Goal: Navigation & Orientation: Find specific page/section

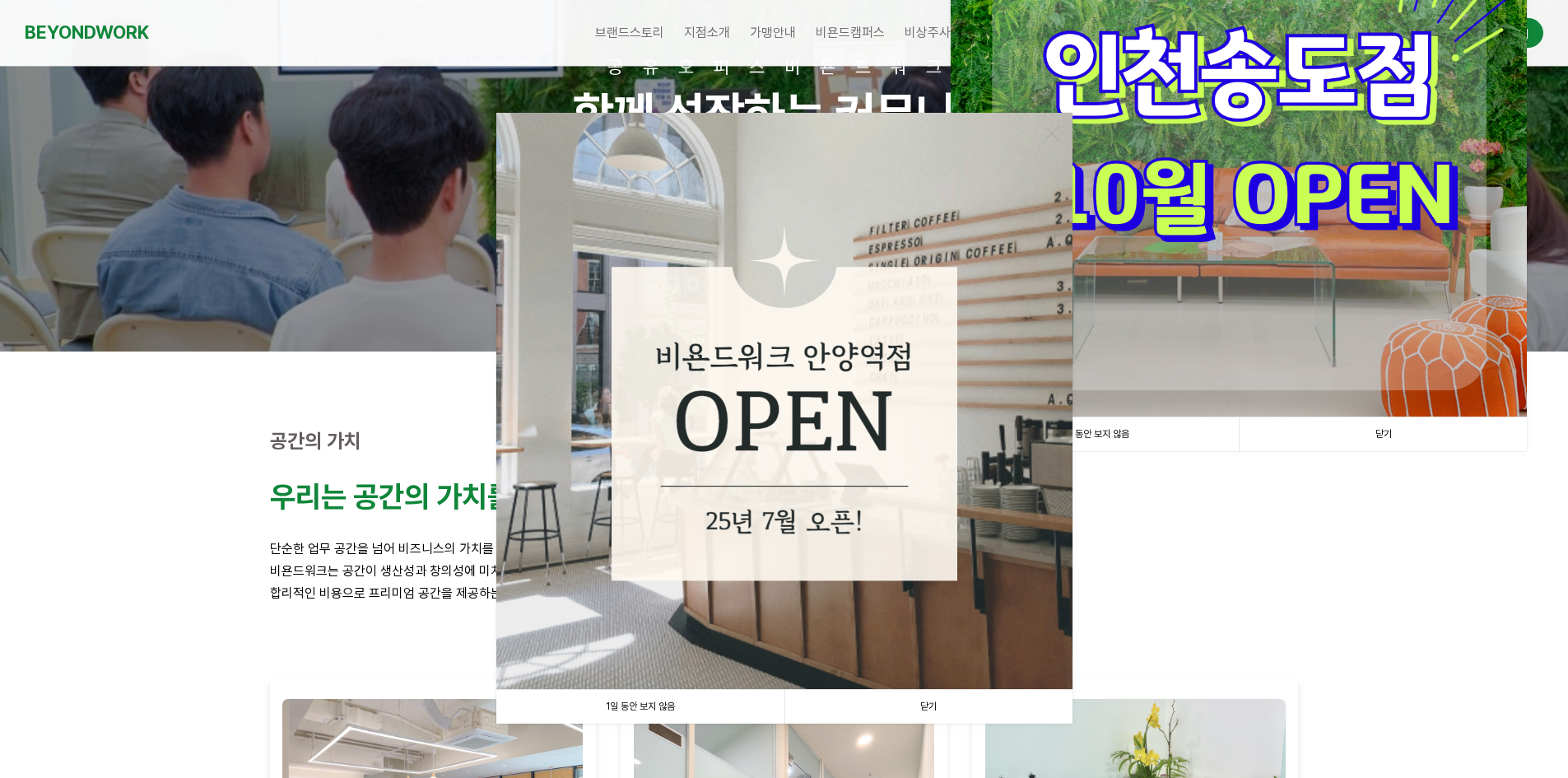
scroll to position [165, 0]
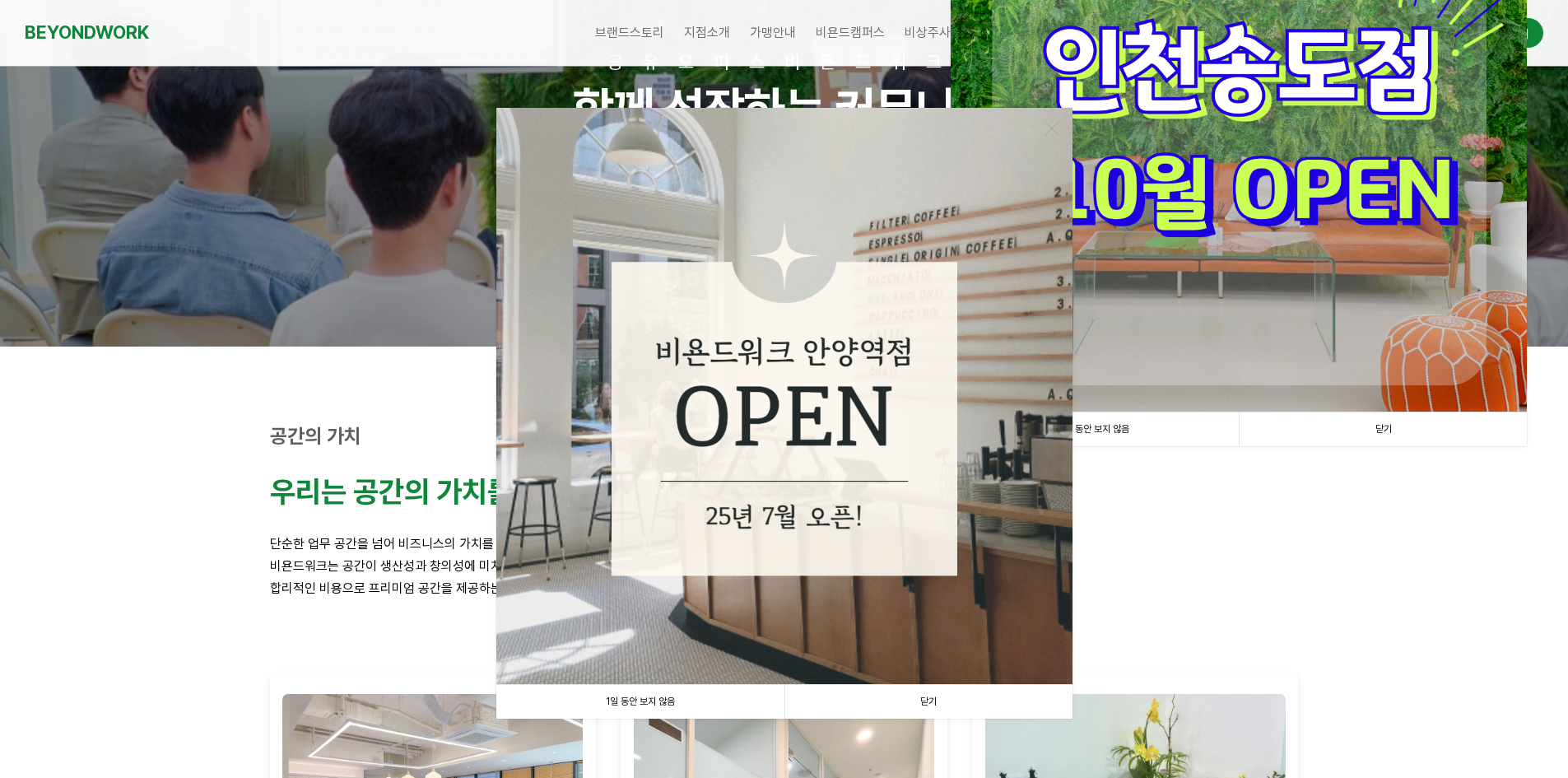
click at [931, 702] on link "닫기" at bounding box center [929, 702] width 288 height 34
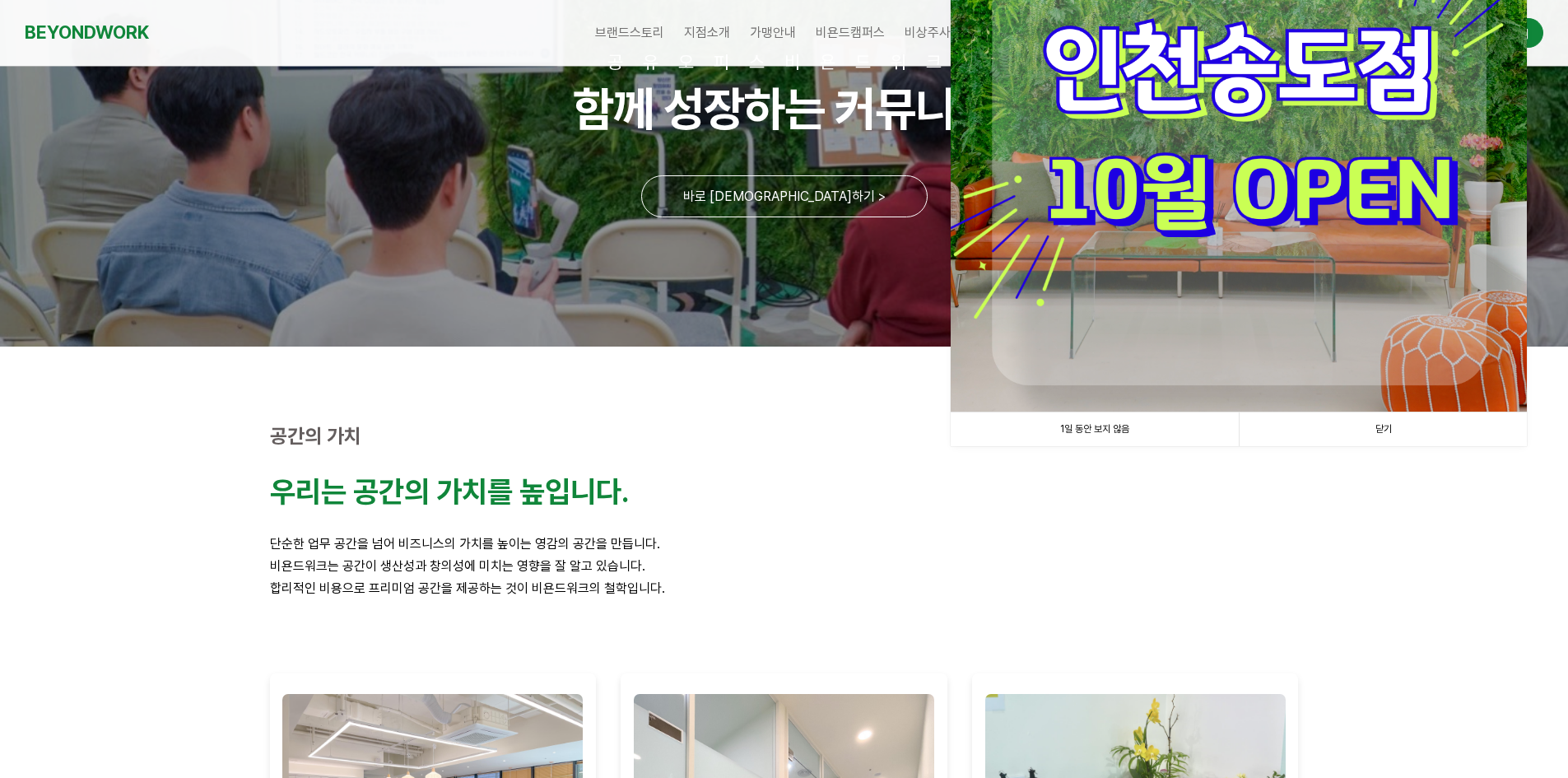
click at [1384, 418] on link "닫기" at bounding box center [1383, 429] width 288 height 34
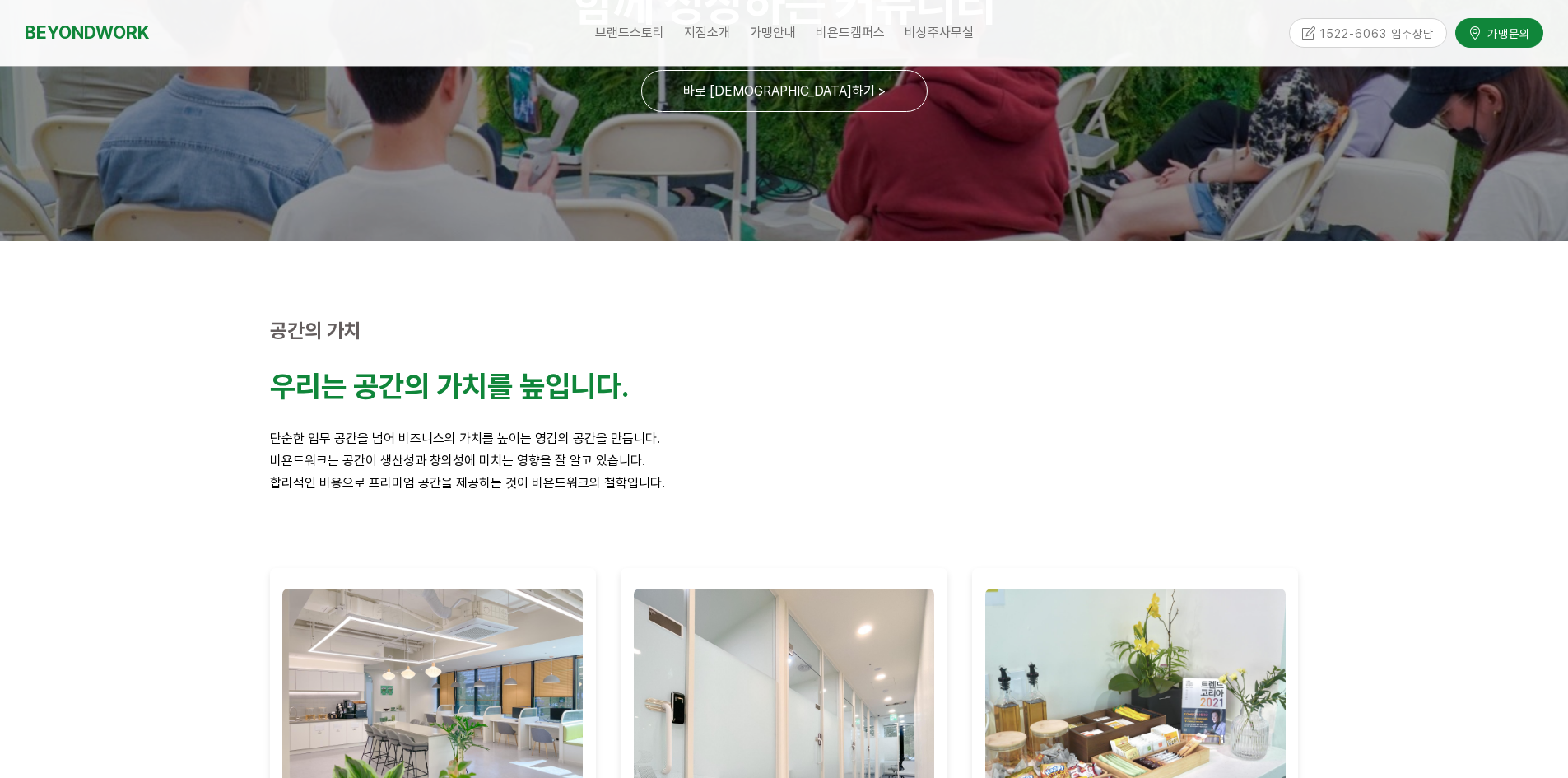
scroll to position [0, 0]
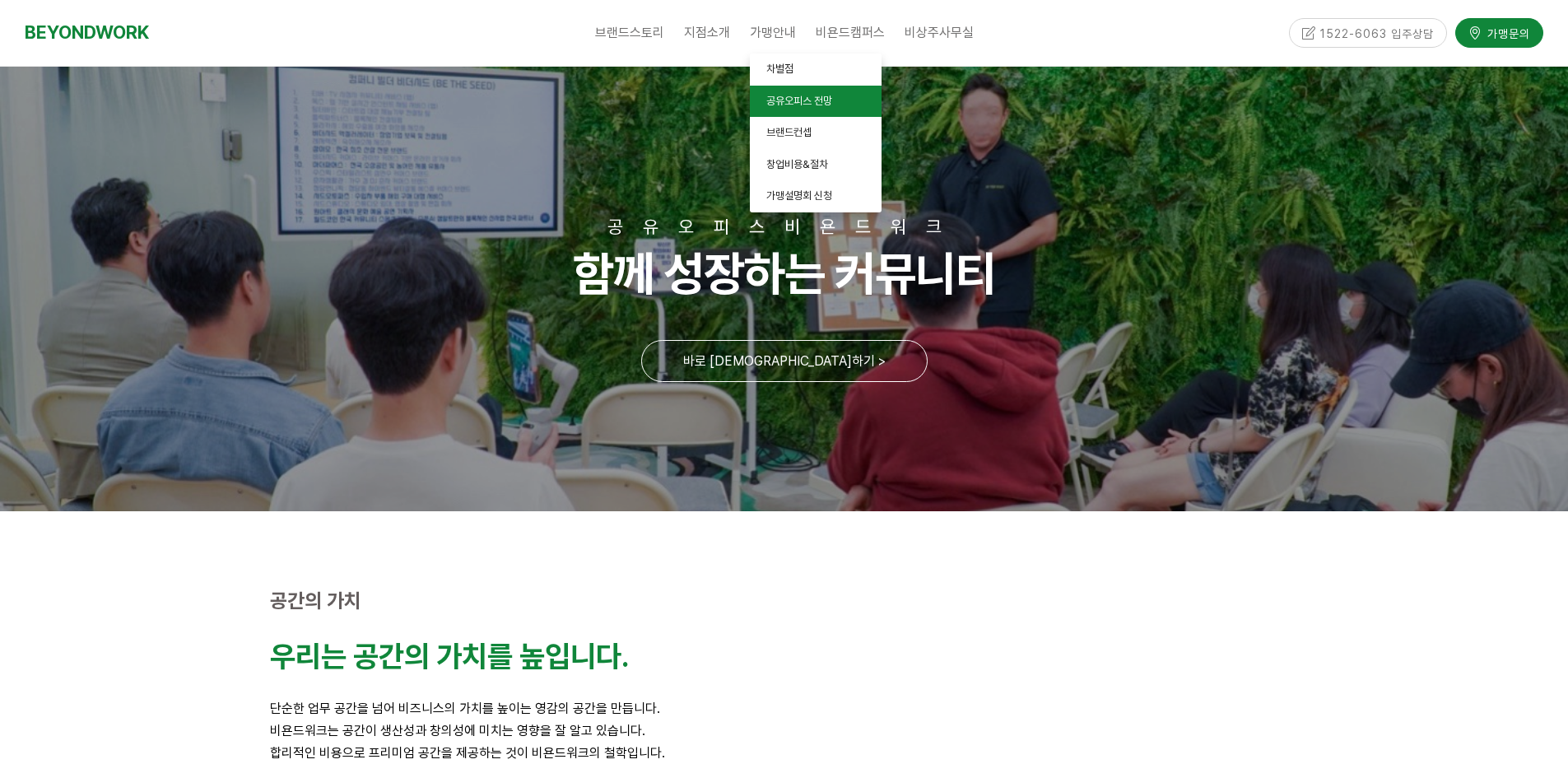
click at [812, 107] on link "공유오피스 전망" at bounding box center [815, 102] width 132 height 32
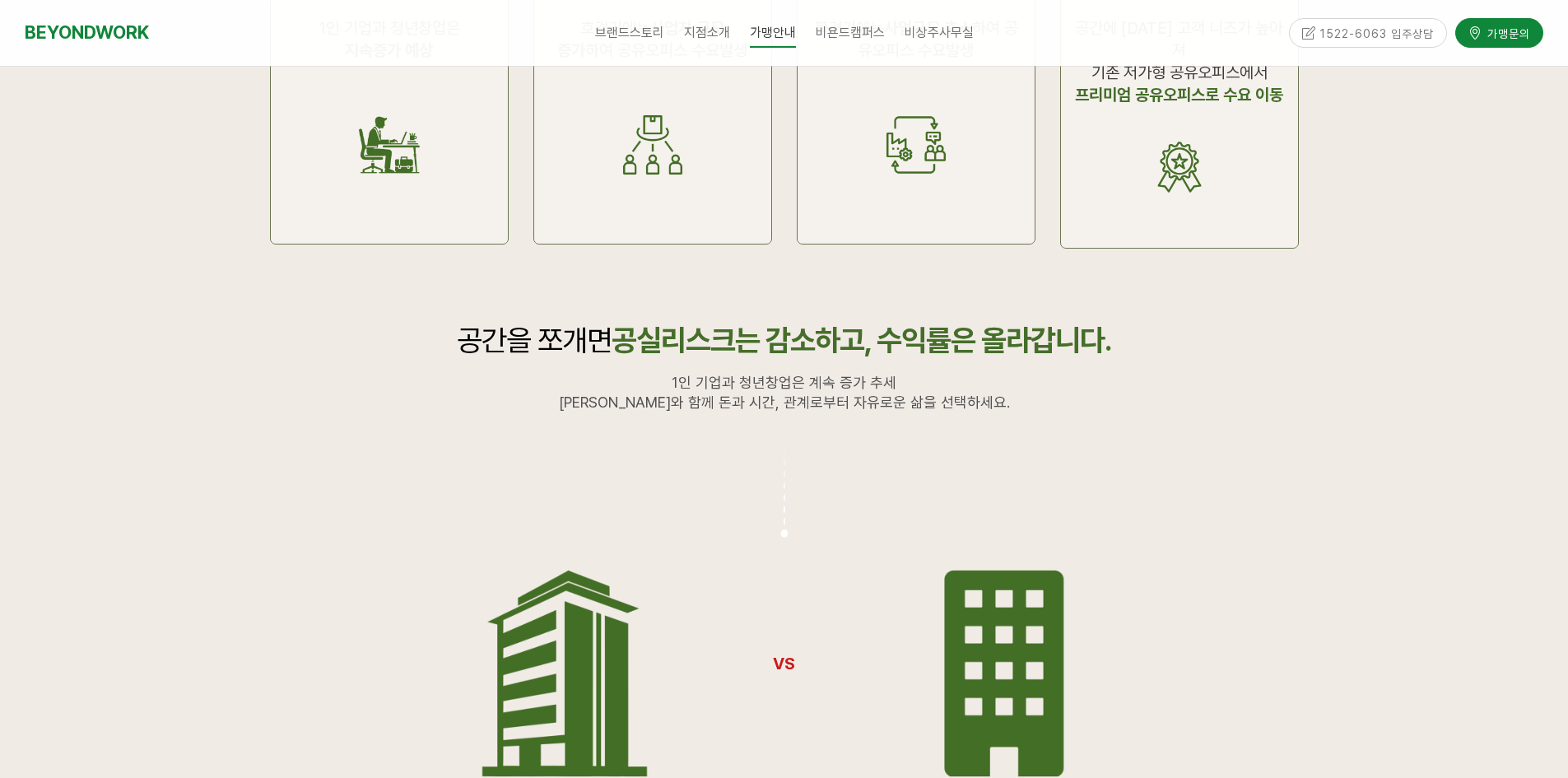
scroll to position [1070, 0]
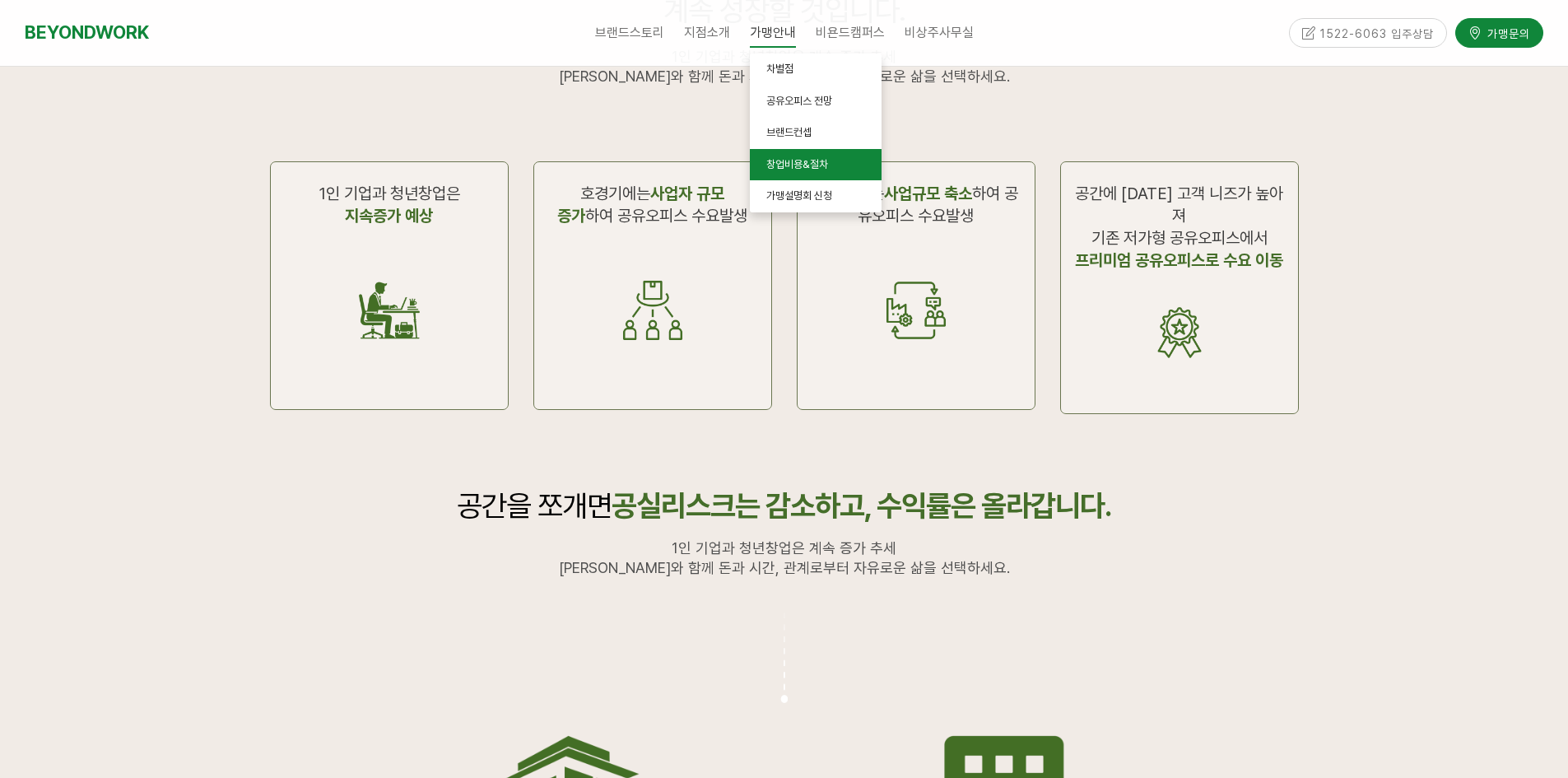
click at [822, 159] on span "창업비용&절차" at bounding box center [797, 164] width 62 height 13
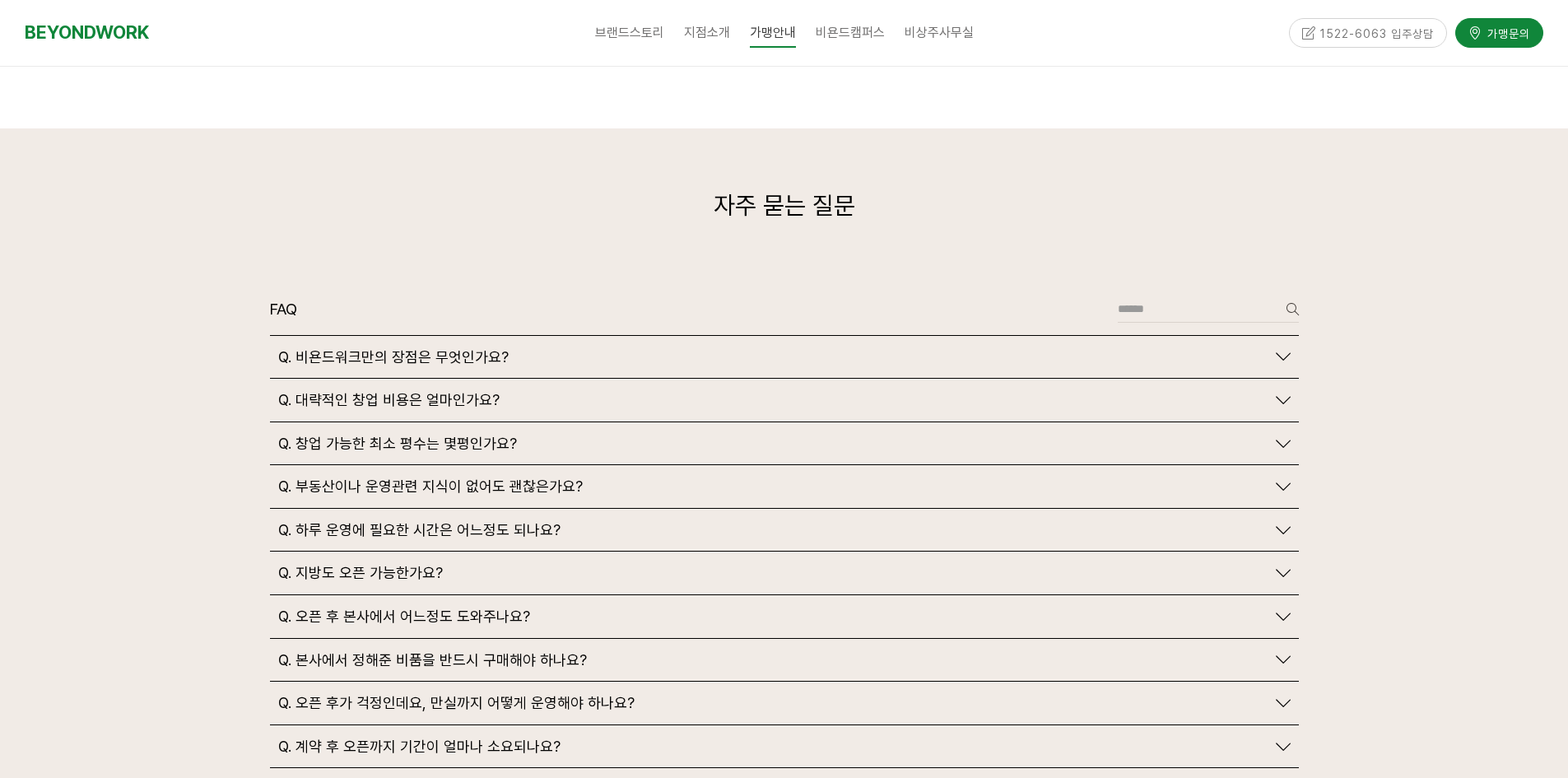
scroll to position [3704, 0]
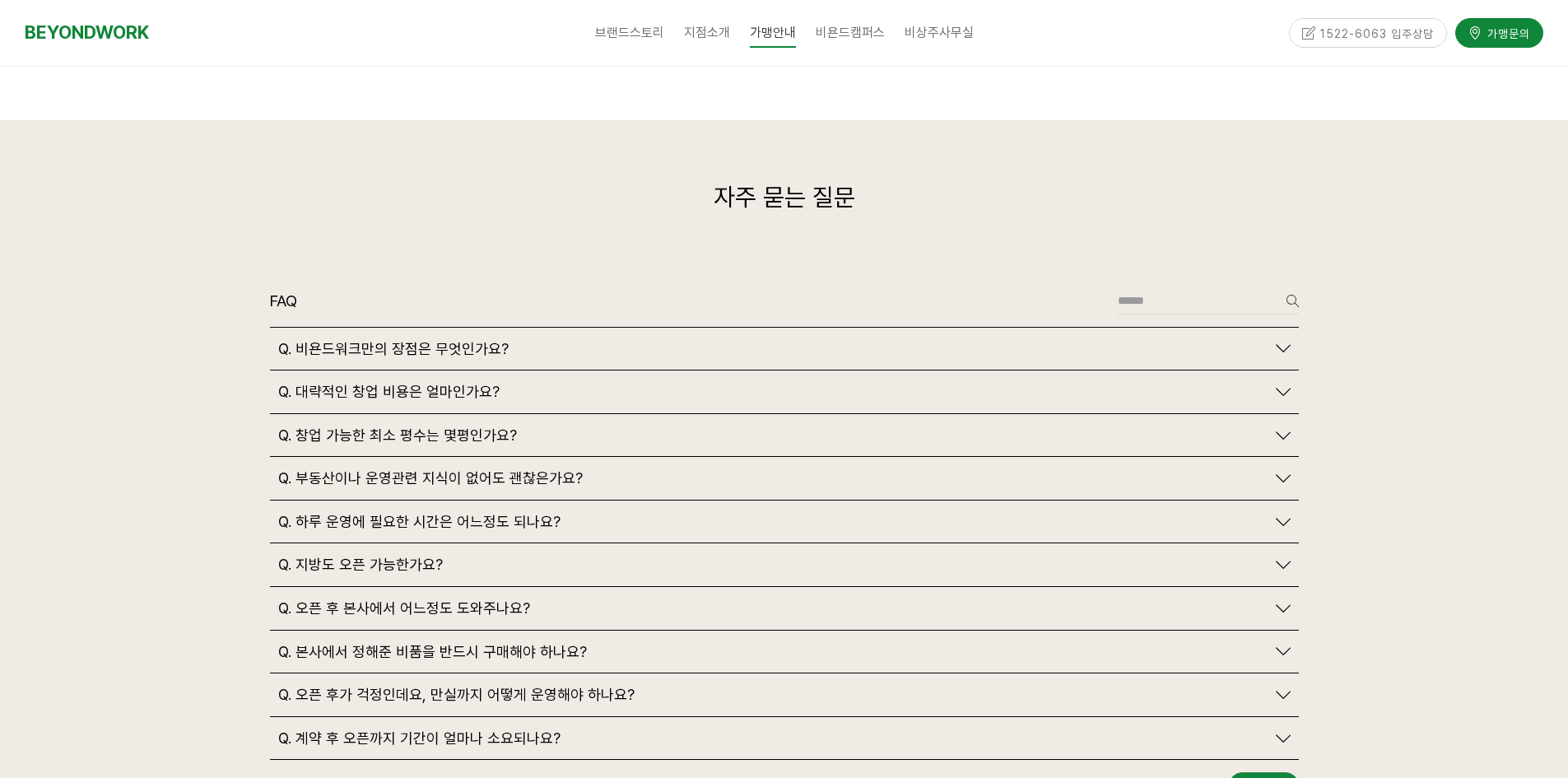
click at [392, 556] on span "Q. 지방도 오픈 가능한가요?" at bounding box center [361, 564] width 165 height 18
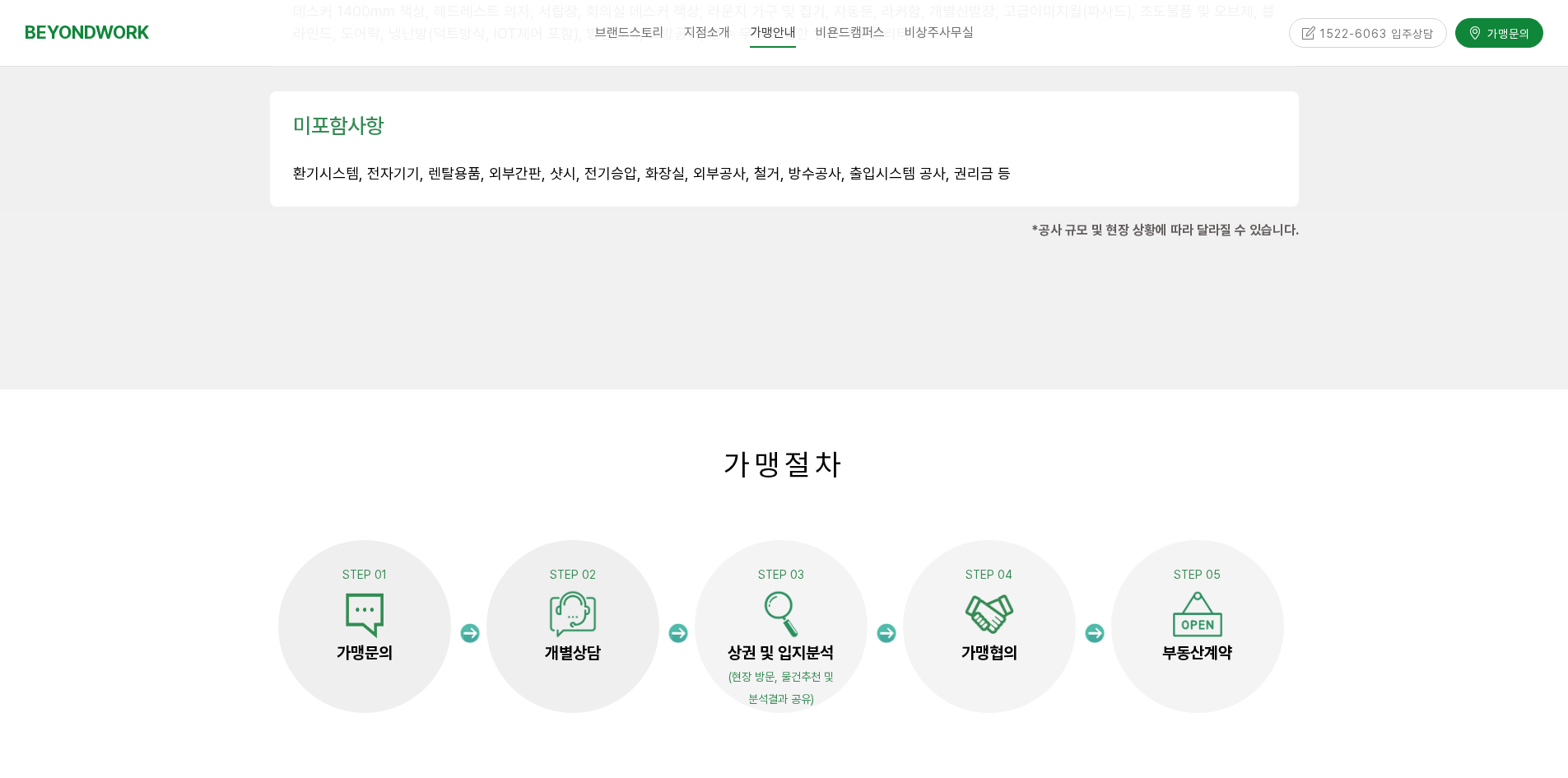
scroll to position [2140, 0]
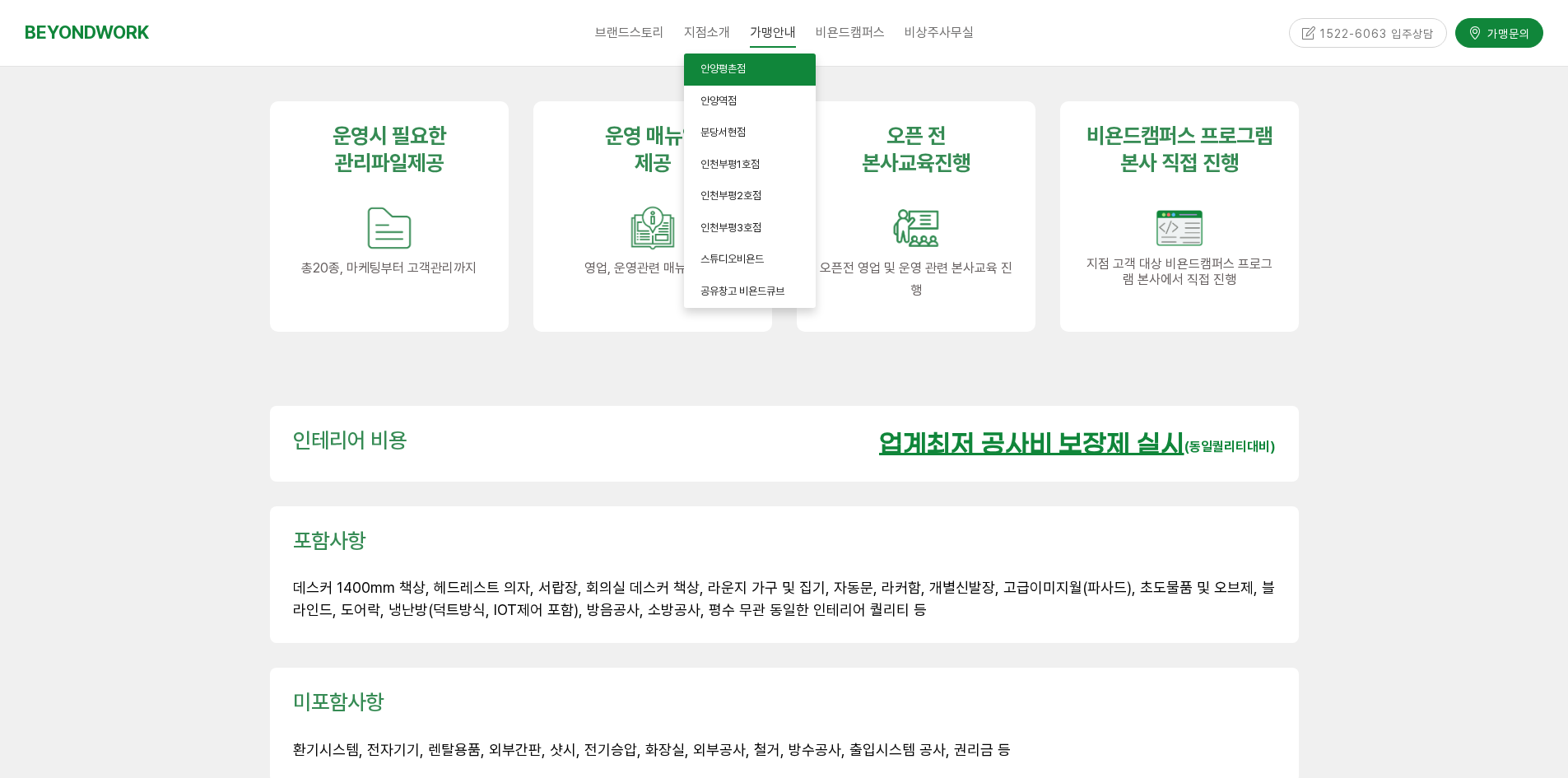
click at [742, 70] on span "안양평촌점" at bounding box center [723, 69] width 45 height 13
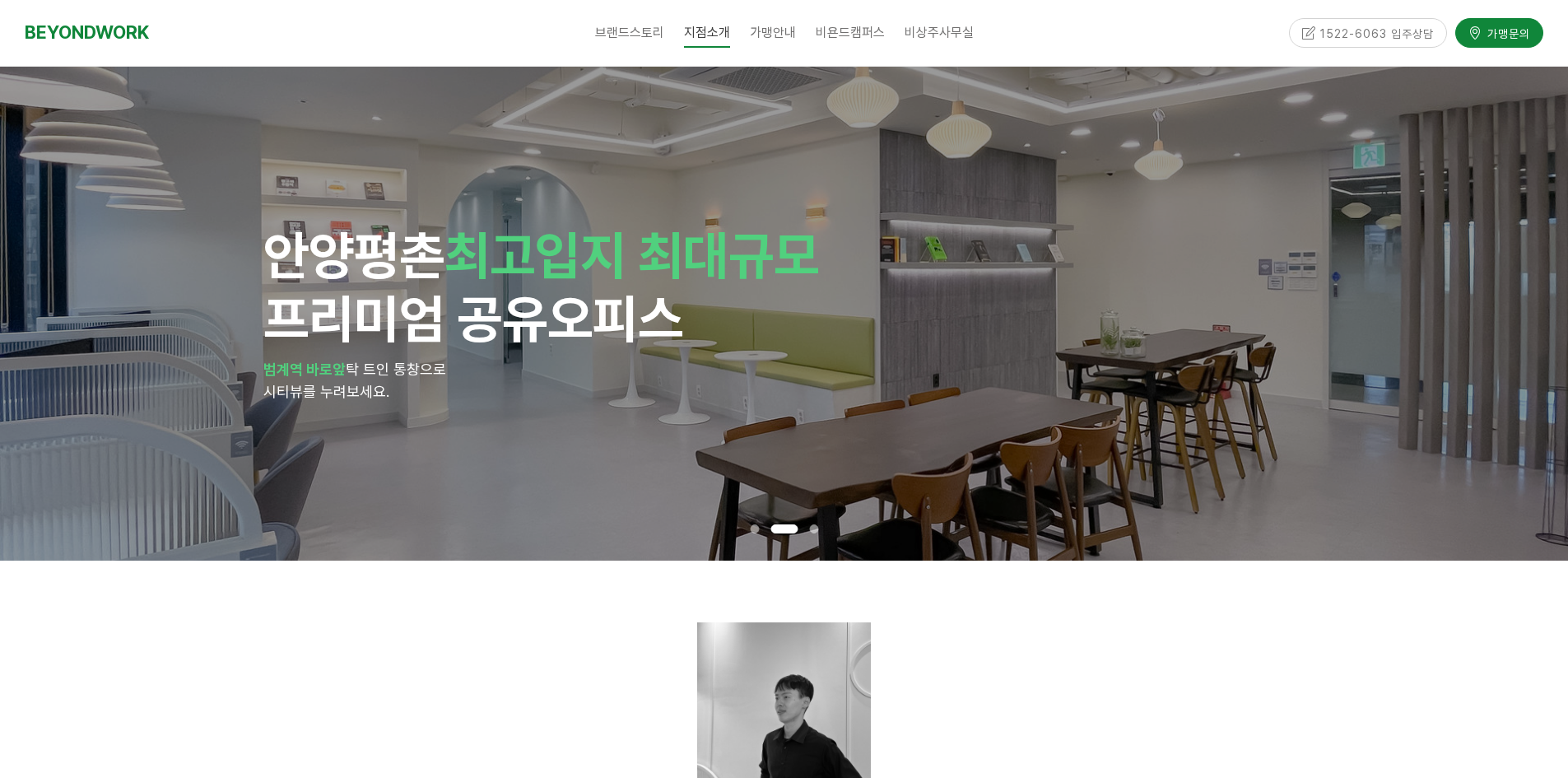
click at [788, 525] on span at bounding box center [784, 529] width 27 height 9
click at [812, 528] on span at bounding box center [814, 529] width 9 height 9
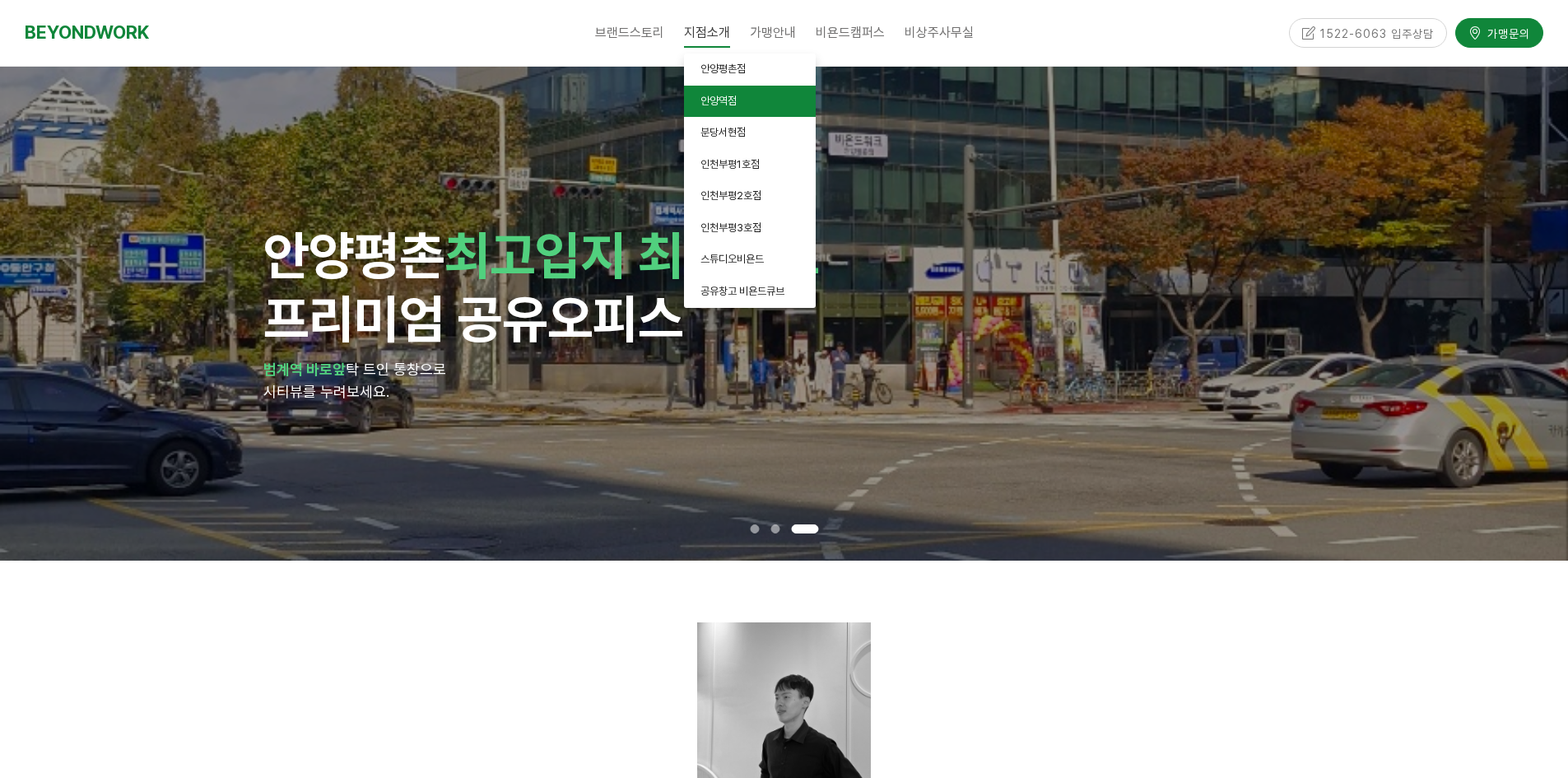
click at [731, 104] on span "안양역점" at bounding box center [719, 101] width 36 height 13
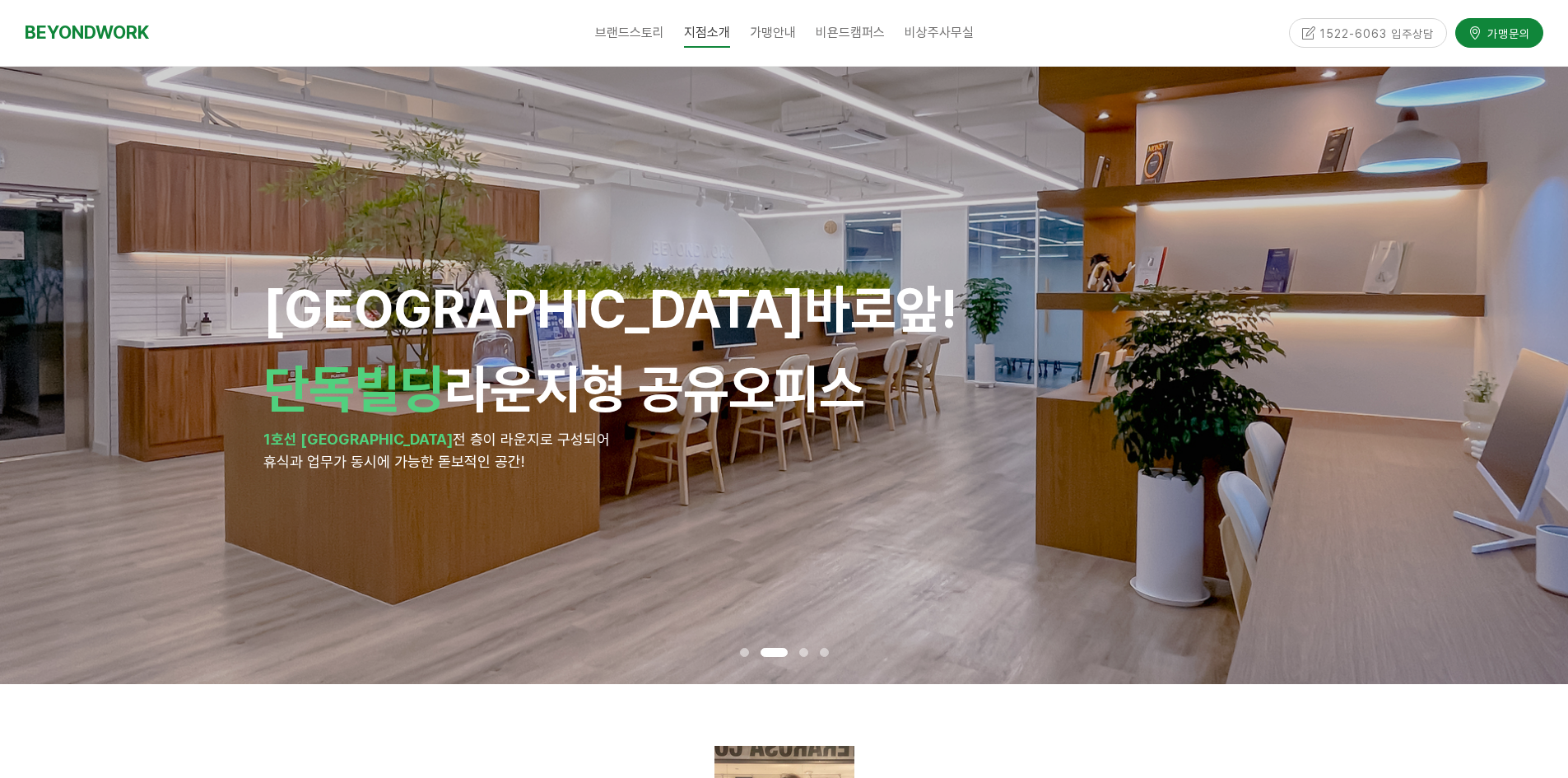
click at [803, 652] on span at bounding box center [804, 652] width 9 height 9
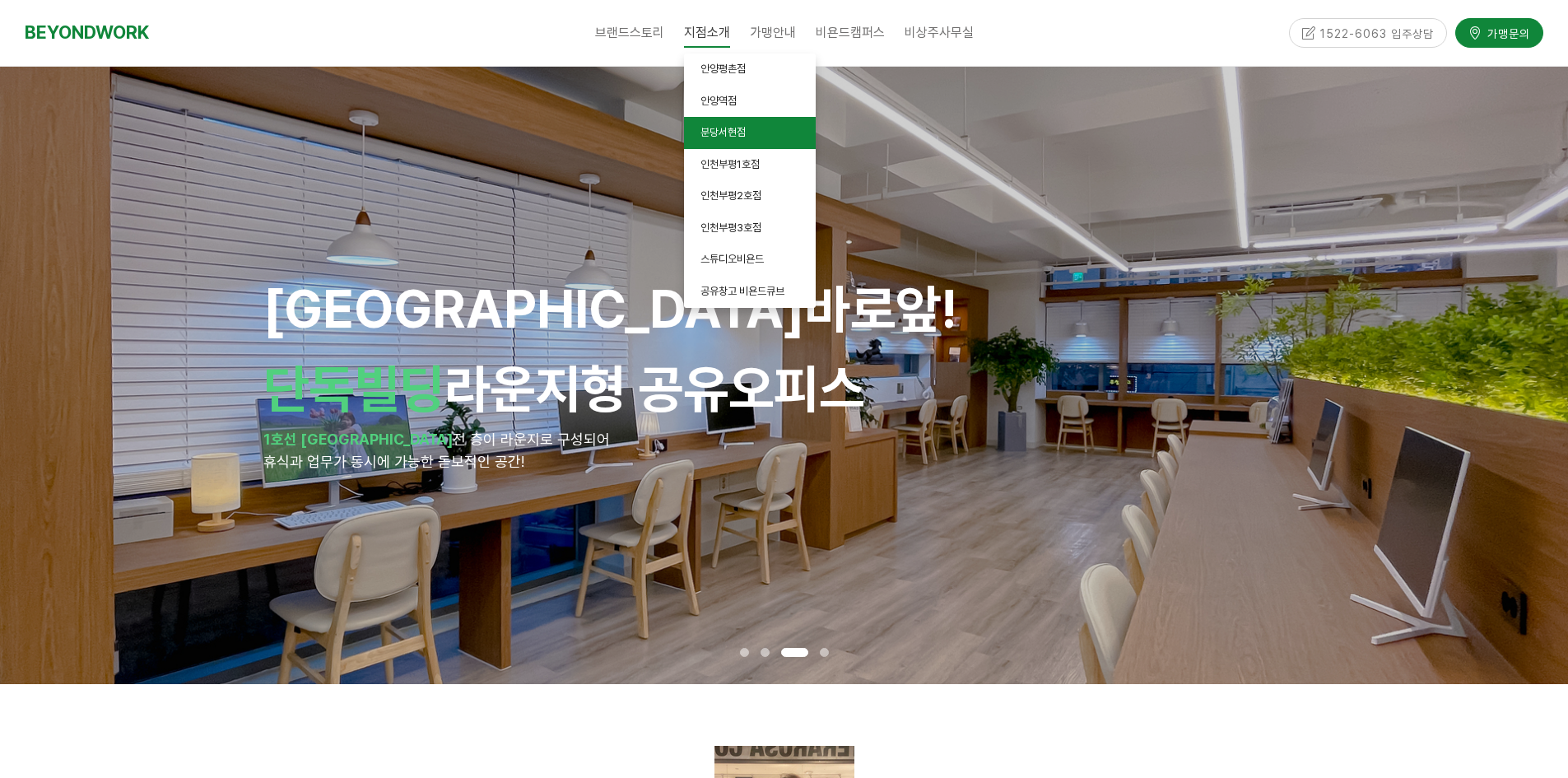
click at [742, 132] on span "분당서현점" at bounding box center [723, 132] width 45 height 13
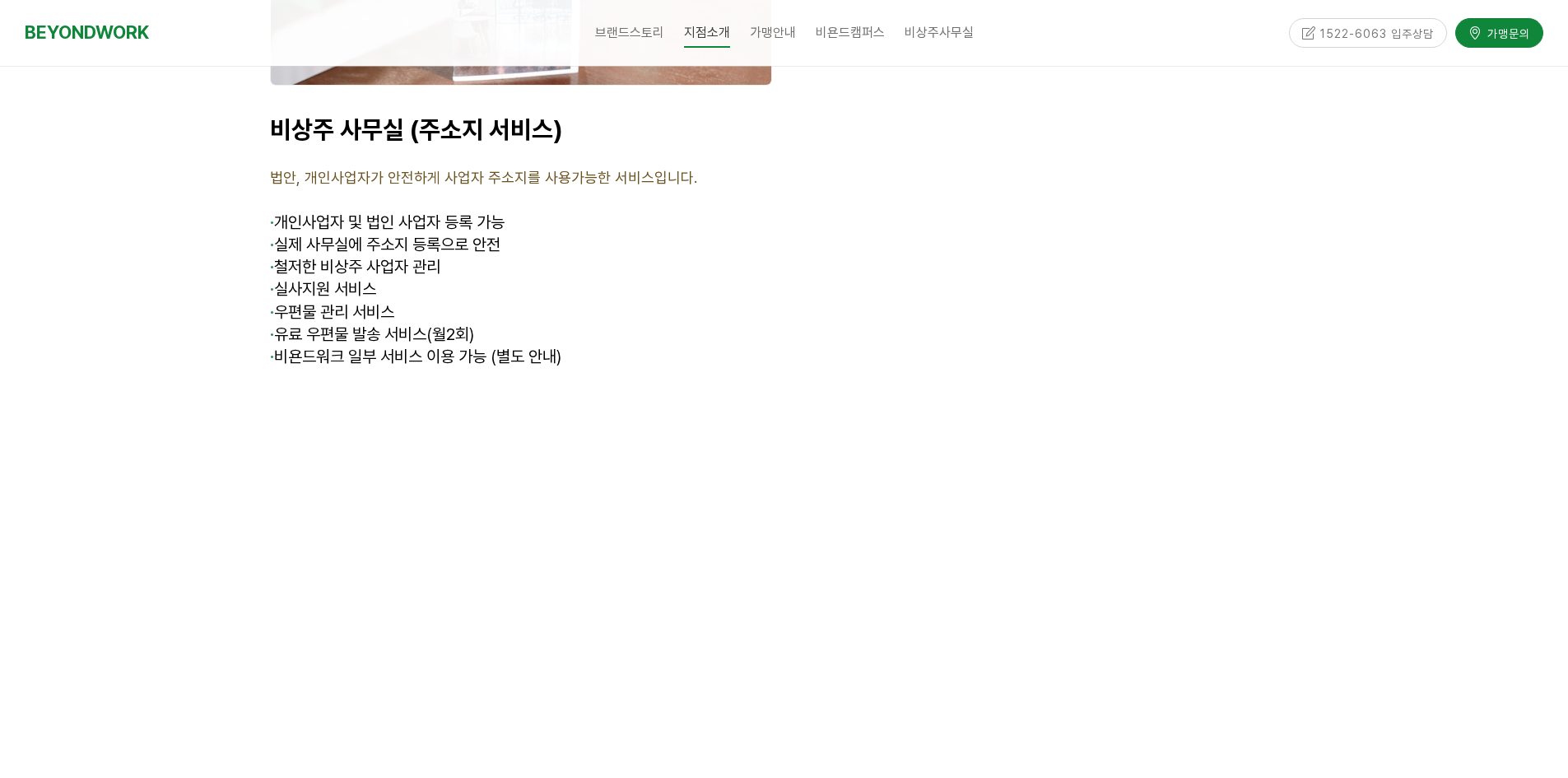
scroll to position [6831, 0]
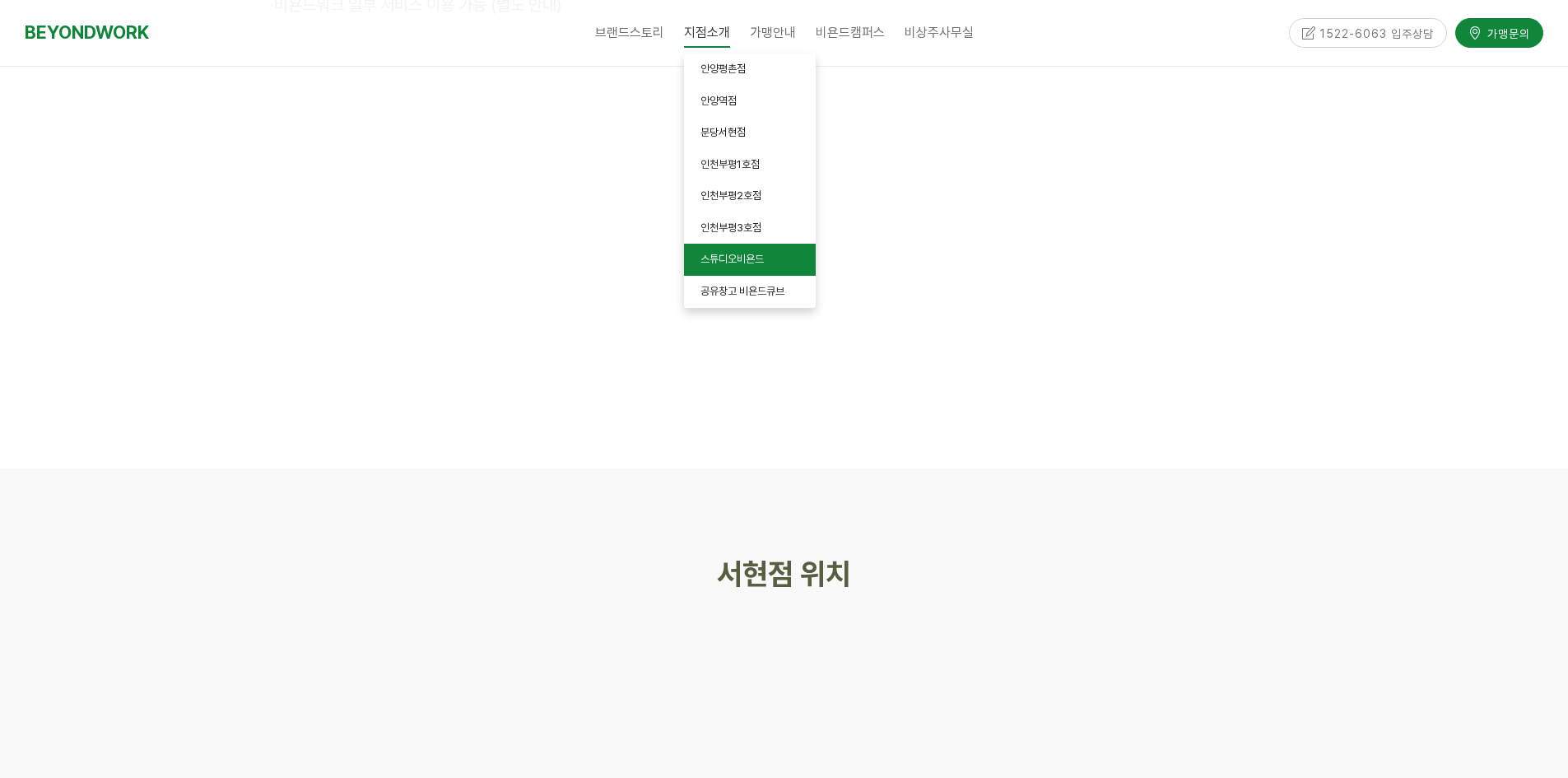
click at [733, 263] on span "스튜디오비욘드" at bounding box center [732, 259] width 64 height 13
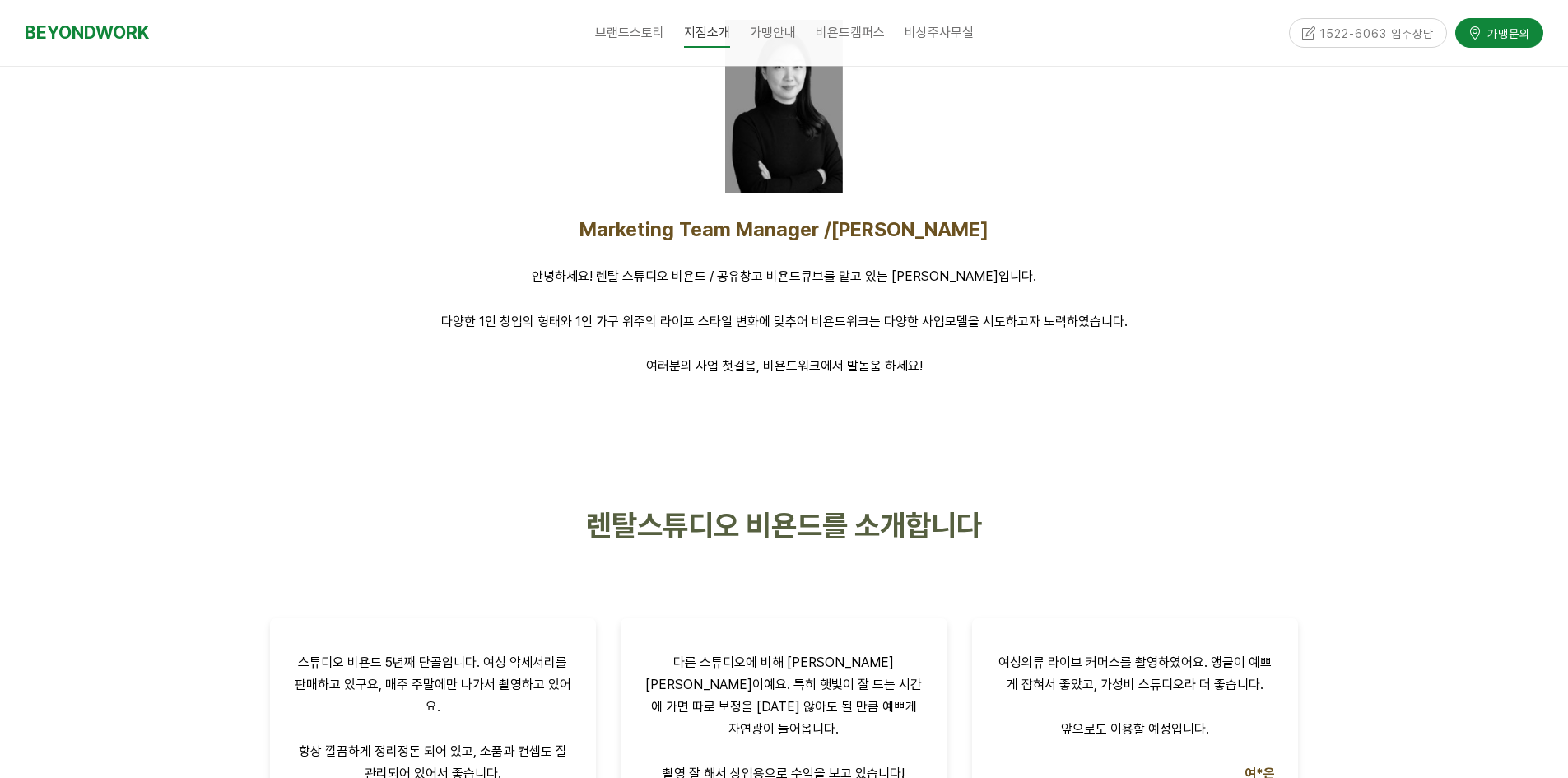
scroll to position [329, 0]
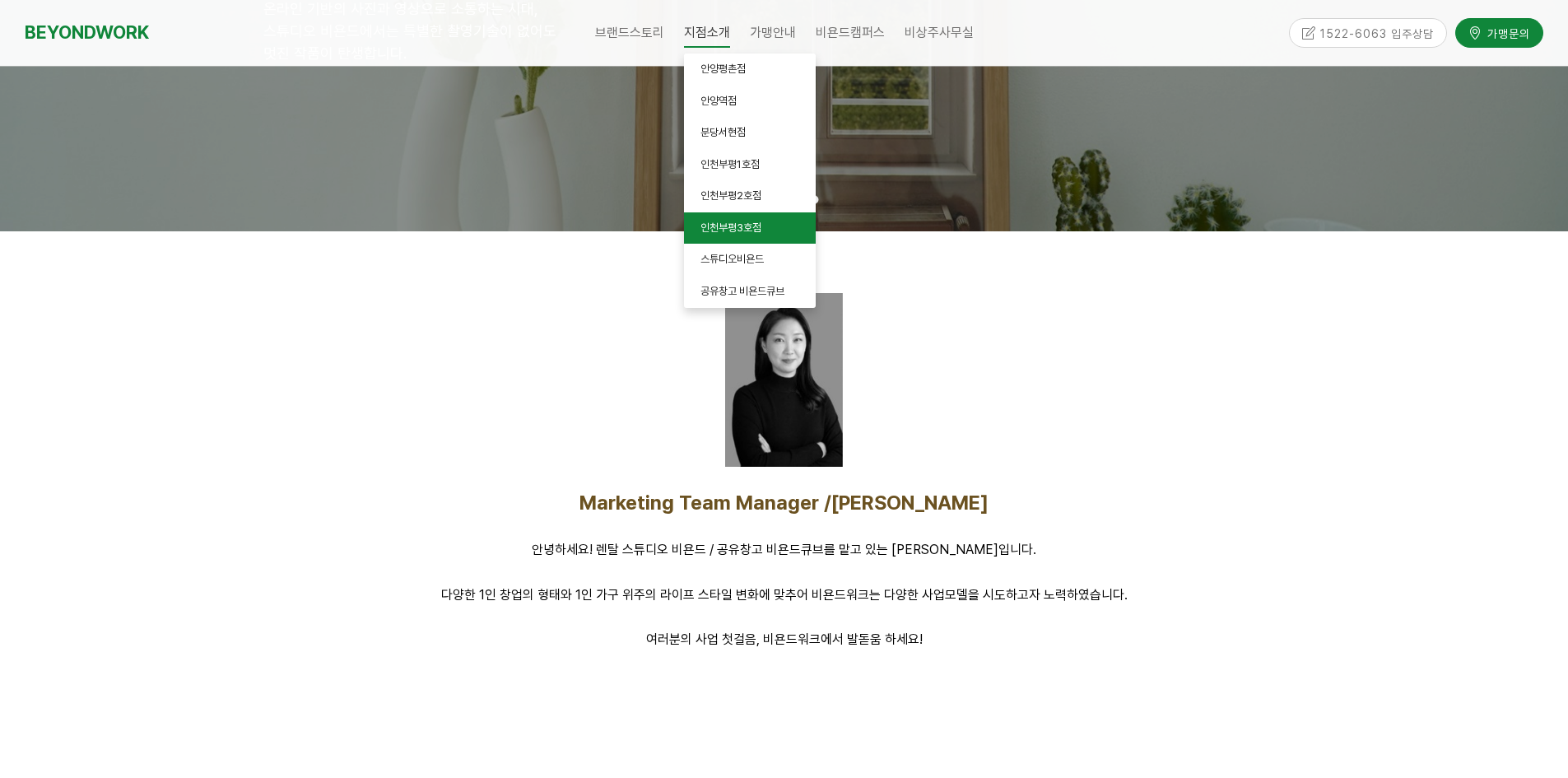
click at [747, 230] on span "인천부평3호점" at bounding box center [731, 227] width 61 height 13
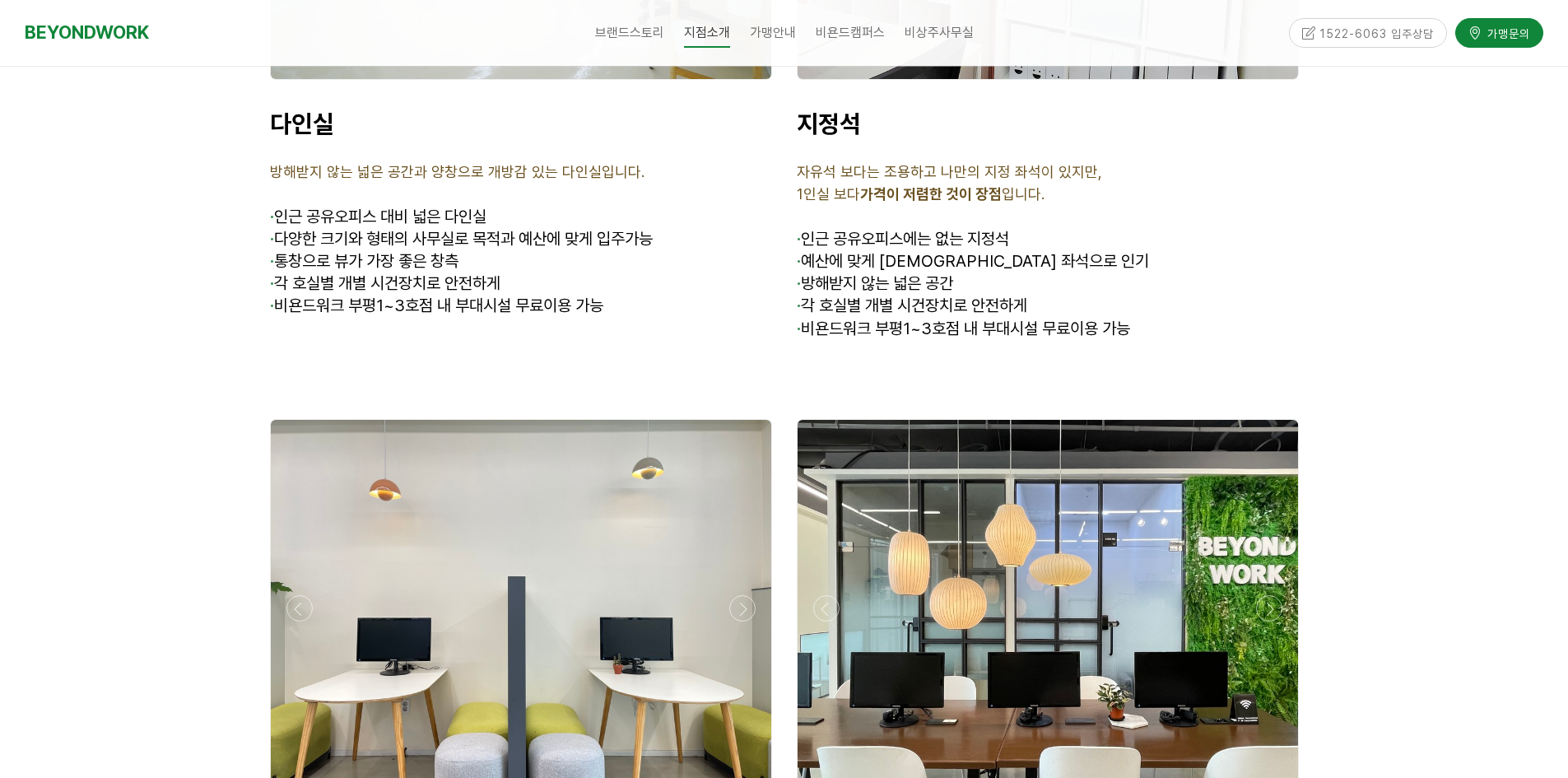
scroll to position [5268, 0]
